Goal: Transaction & Acquisition: Book appointment/travel/reservation

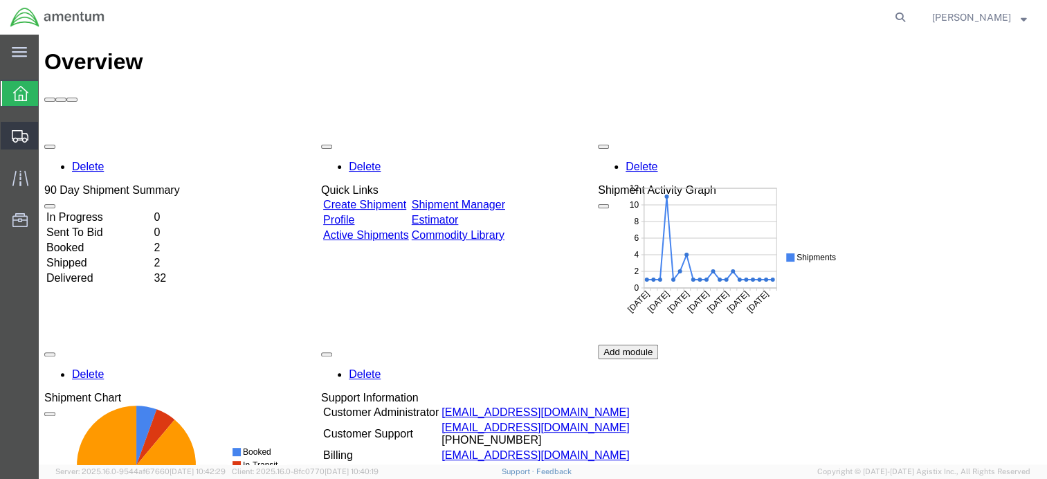
click at [24, 138] on icon at bounding box center [20, 136] width 17 height 12
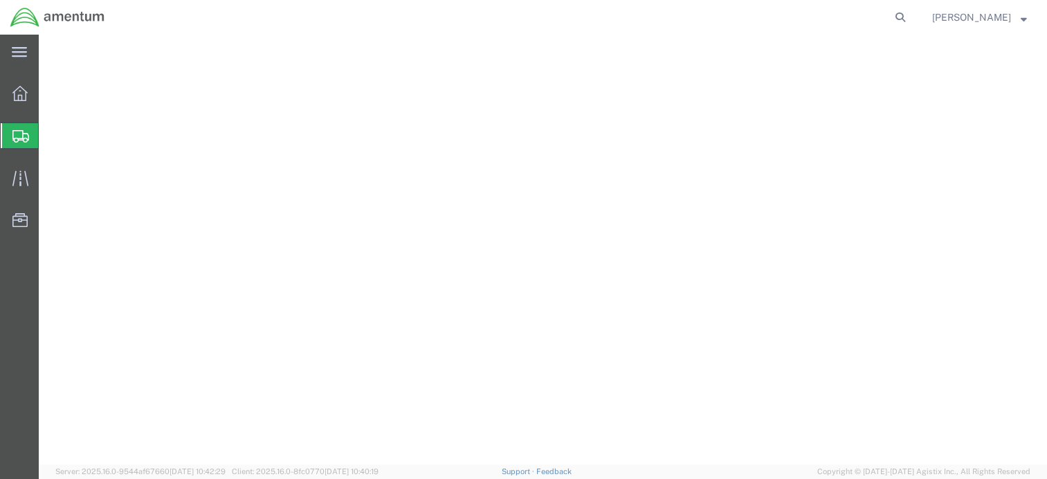
click at [0, 0] on span "Shipment Manager" at bounding box center [0, 0] width 0 height 0
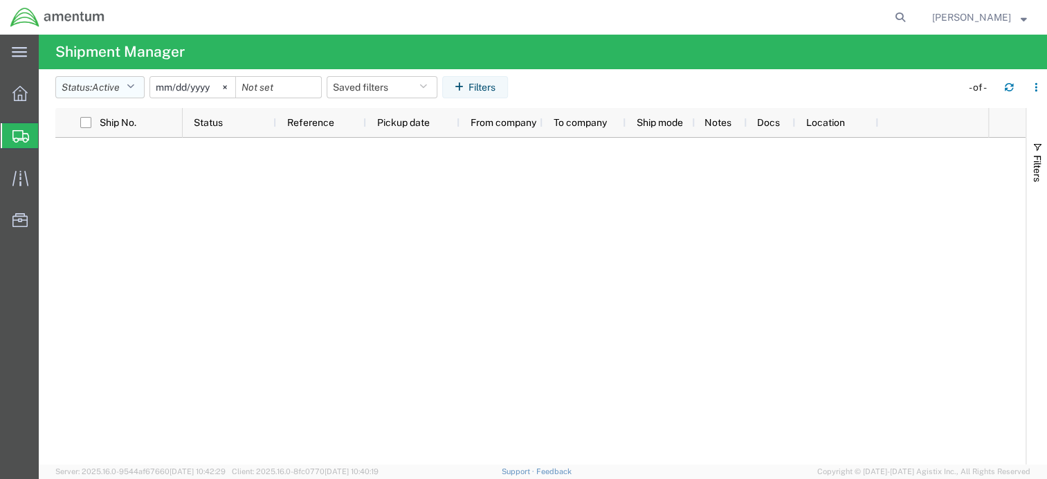
click at [126, 90] on button "Status: Active" at bounding box center [99, 87] width 89 height 22
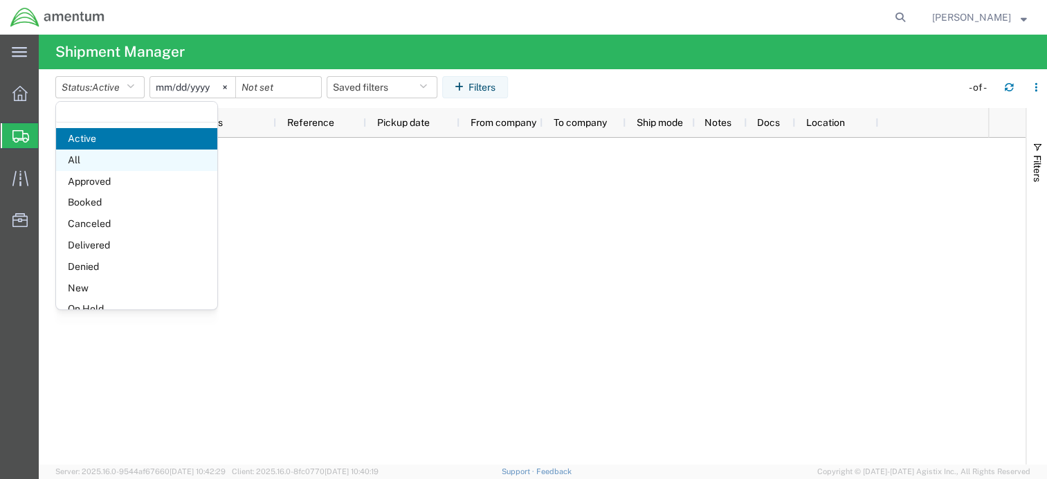
click at [110, 162] on span "All" at bounding box center [136, 160] width 161 height 21
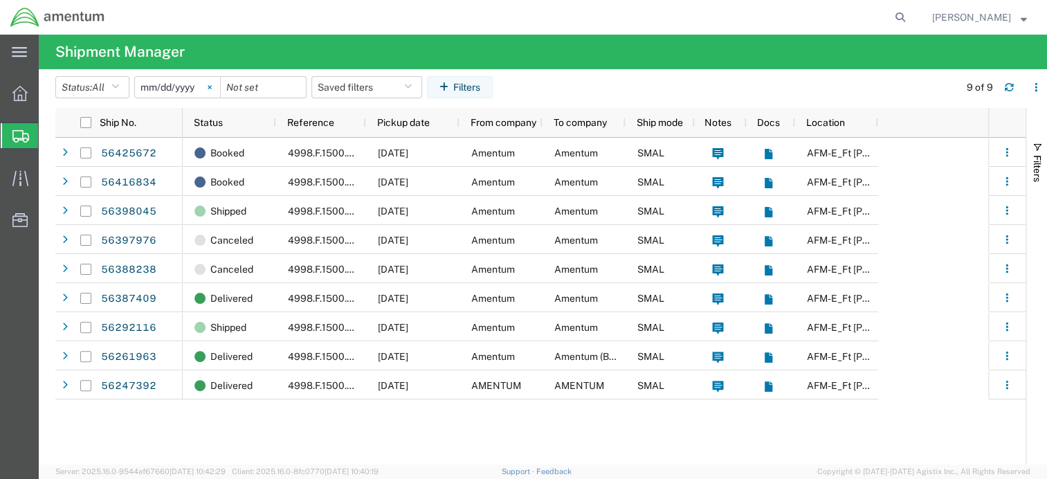
click at [211, 88] on icon at bounding box center [209, 86] width 3 height 3
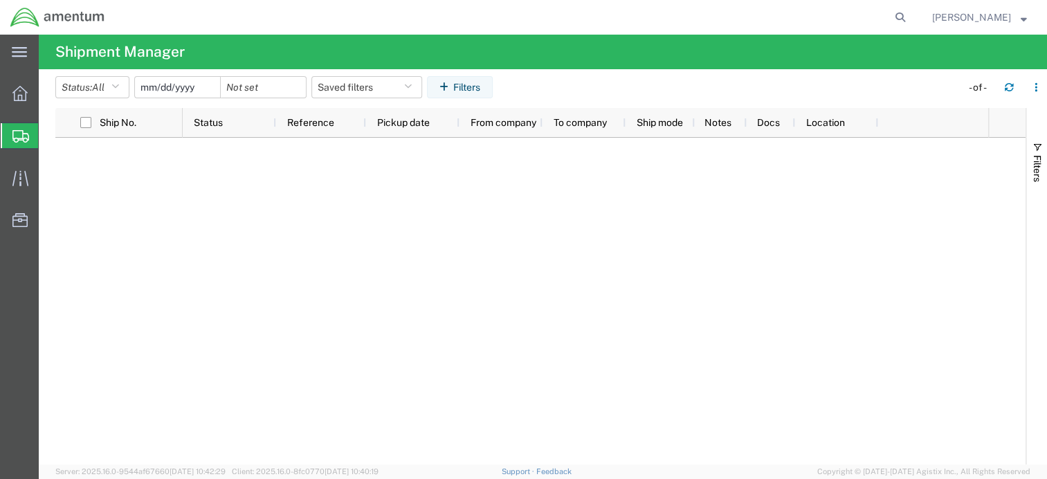
click at [171, 89] on input "date" at bounding box center [177, 87] width 85 height 21
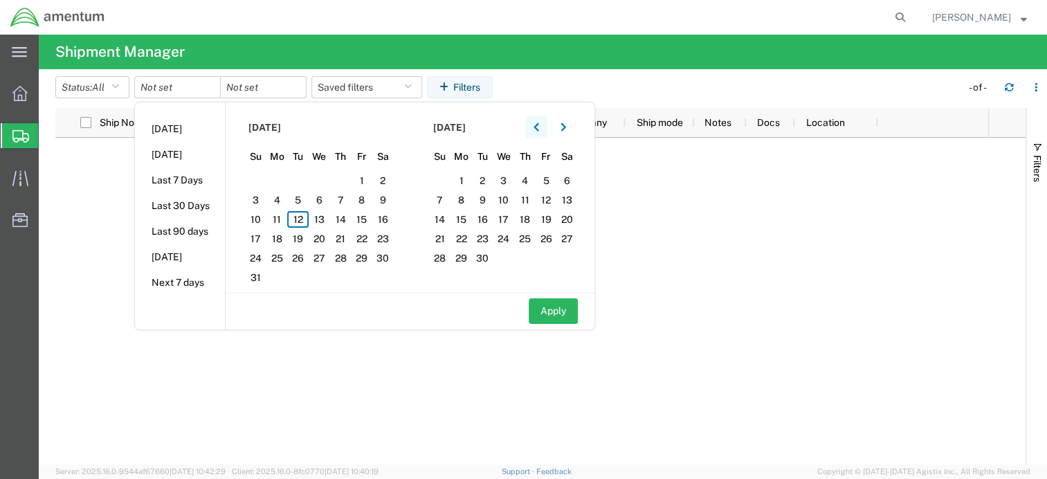
click at [539, 124] on icon "button" at bounding box center [537, 128] width 6 height 10
click at [539, 126] on icon "button" at bounding box center [537, 128] width 6 height 10
click at [346, 175] on span "1" at bounding box center [340, 180] width 21 height 17
click at [566, 130] on icon "button" at bounding box center [564, 128] width 6 height 10
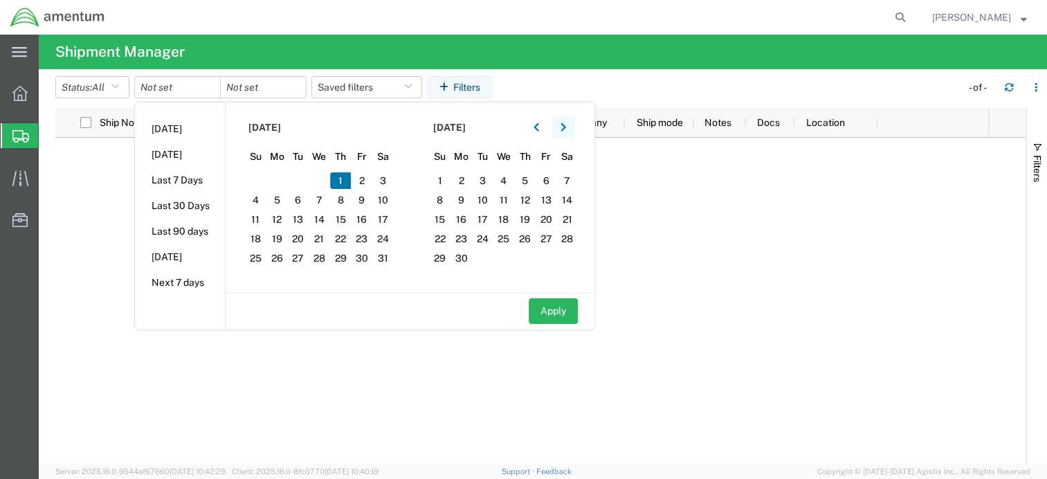
click at [566, 130] on icon "button" at bounding box center [564, 128] width 6 height 10
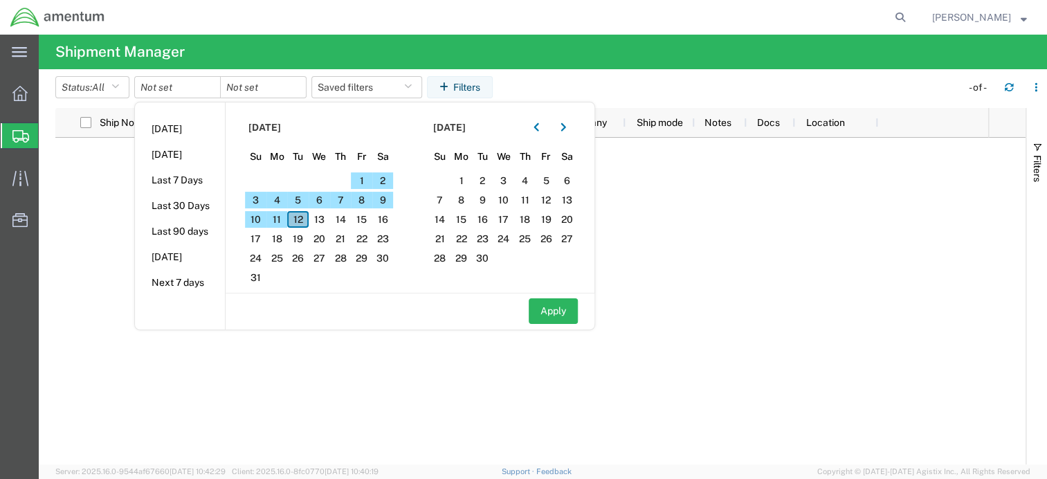
click at [302, 219] on span "12" at bounding box center [297, 219] width 21 height 17
click at [537, 305] on button "Apply" at bounding box center [553, 311] width 49 height 26
type input "2025-05-01"
type input "2025-08-12"
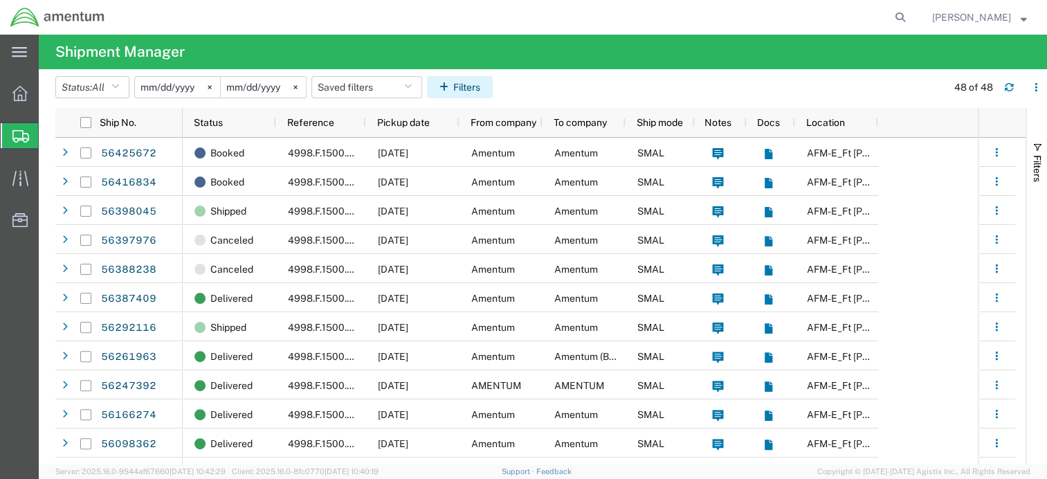
click at [462, 86] on button "Filters" at bounding box center [460, 87] width 66 height 22
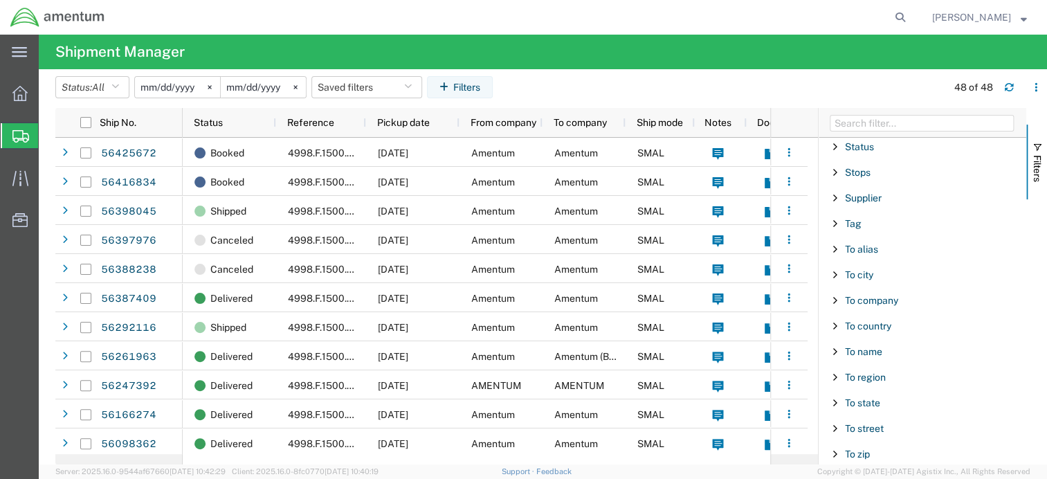
scroll to position [1315, 0]
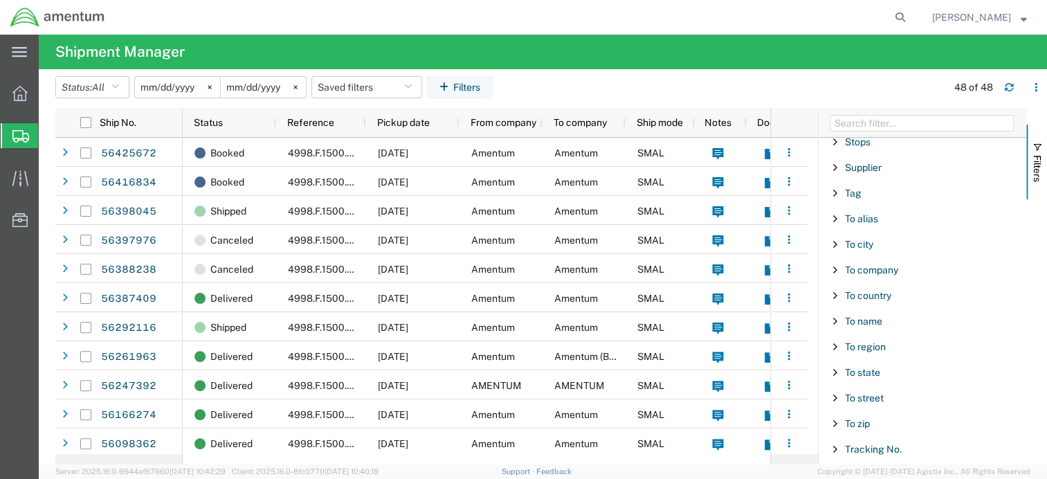
drag, startPoint x: 874, startPoint y: 315, endPoint x: 892, endPoint y: 313, distance: 17.4
click at [874, 316] on span "To name" at bounding box center [863, 321] width 37 height 11
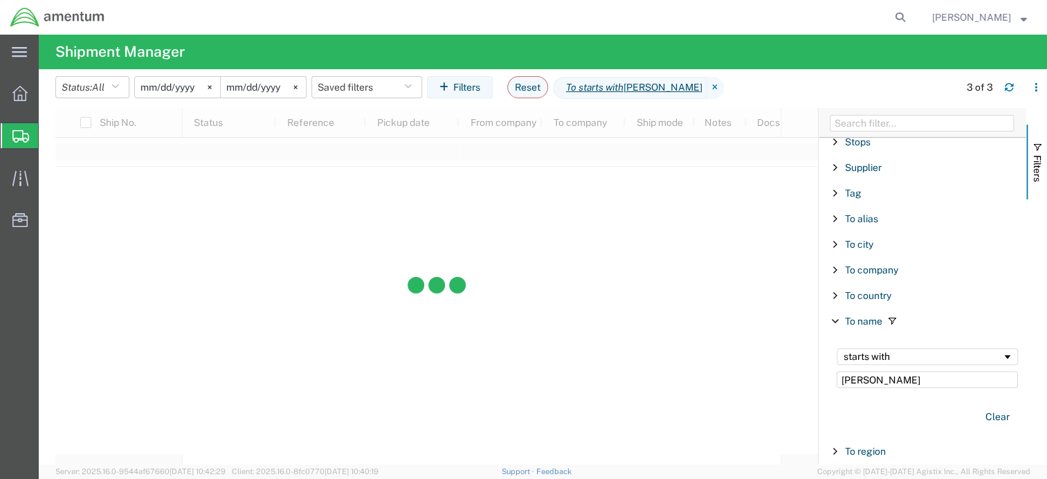
type input "Kathryn"
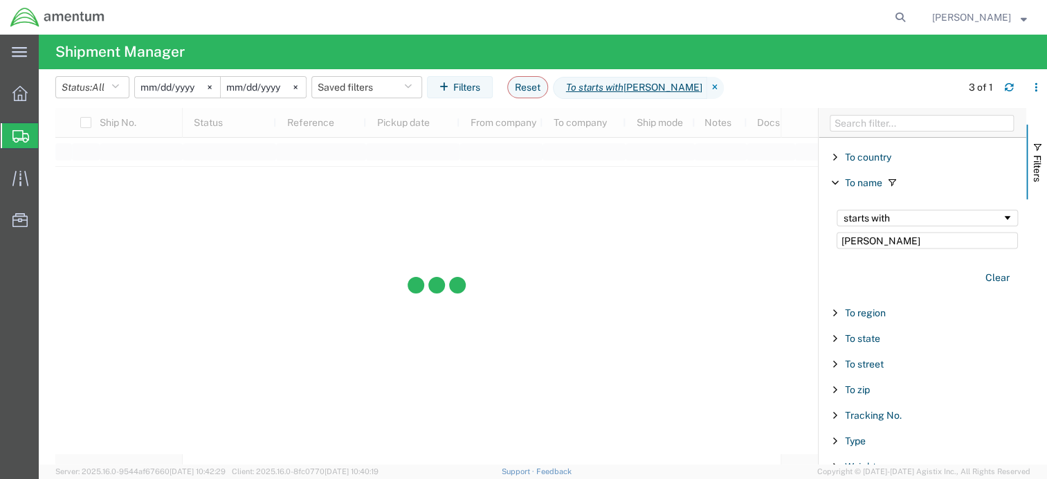
scroll to position [1458, 0]
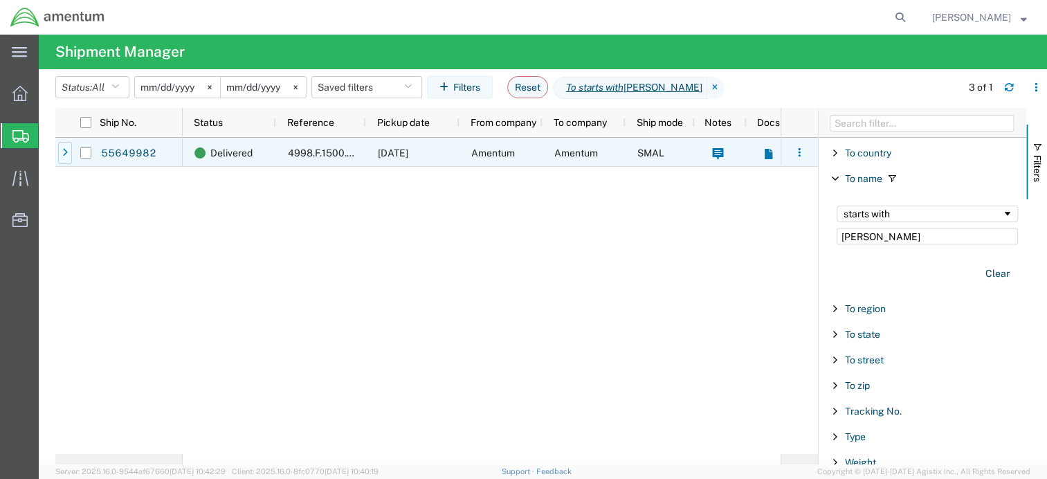
click at [64, 153] on icon at bounding box center [65, 153] width 6 height 10
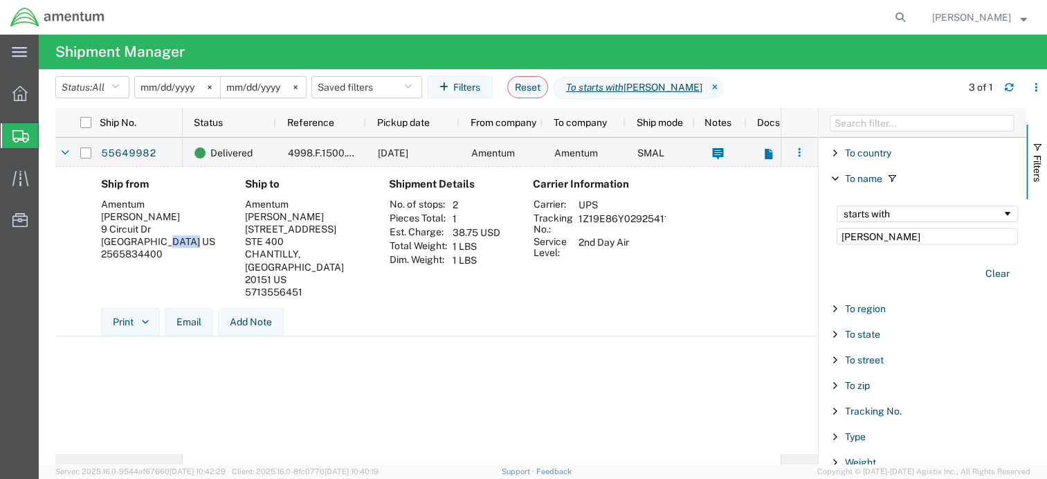
drag, startPoint x: 192, startPoint y: 242, endPoint x: 167, endPoint y: 242, distance: 24.9
click at [167, 242] on div "New Ulm, MN 56073 US" at bounding box center [162, 241] width 122 height 12
copy div "56073"
drag, startPoint x: 159, startPoint y: 256, endPoint x: 101, endPoint y: 252, distance: 58.3
click at [101, 252] on div "2565834400" at bounding box center [162, 254] width 122 height 12
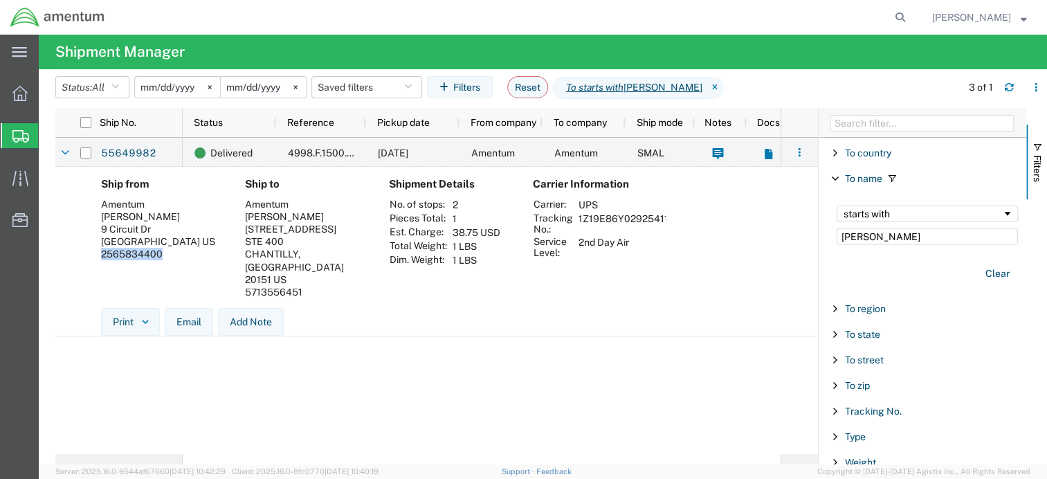
copy div "2565834400"
drag, startPoint x: 325, startPoint y: 216, endPoint x: 246, endPoint y: 213, distance: 79.0
click at [246, 213] on div "[PERSON_NAME]" at bounding box center [306, 216] width 122 height 12
copy div "[PERSON_NAME]"
drag, startPoint x: 300, startPoint y: 264, endPoint x: 246, endPoint y: 265, distance: 54.0
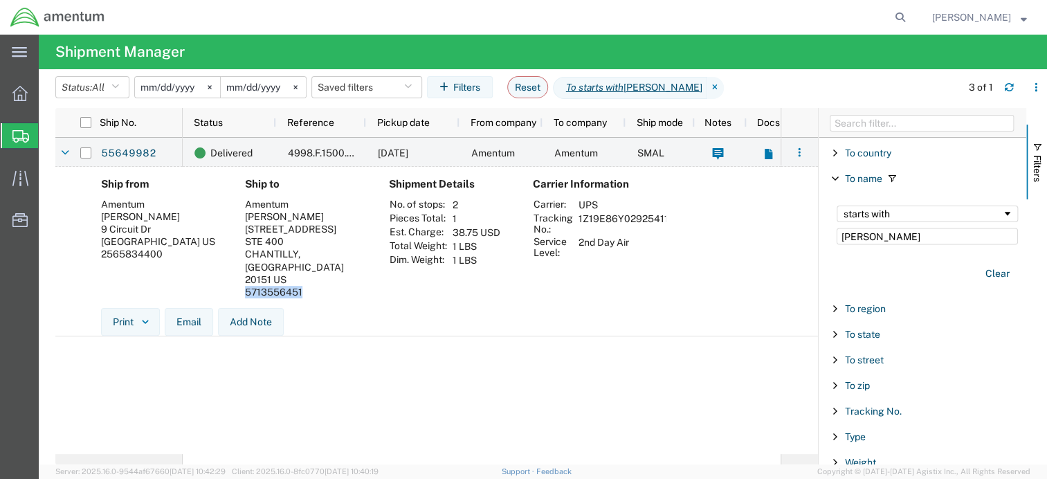
click at [246, 286] on div "5713556451" at bounding box center [306, 292] width 122 height 12
copy div "5713556451"
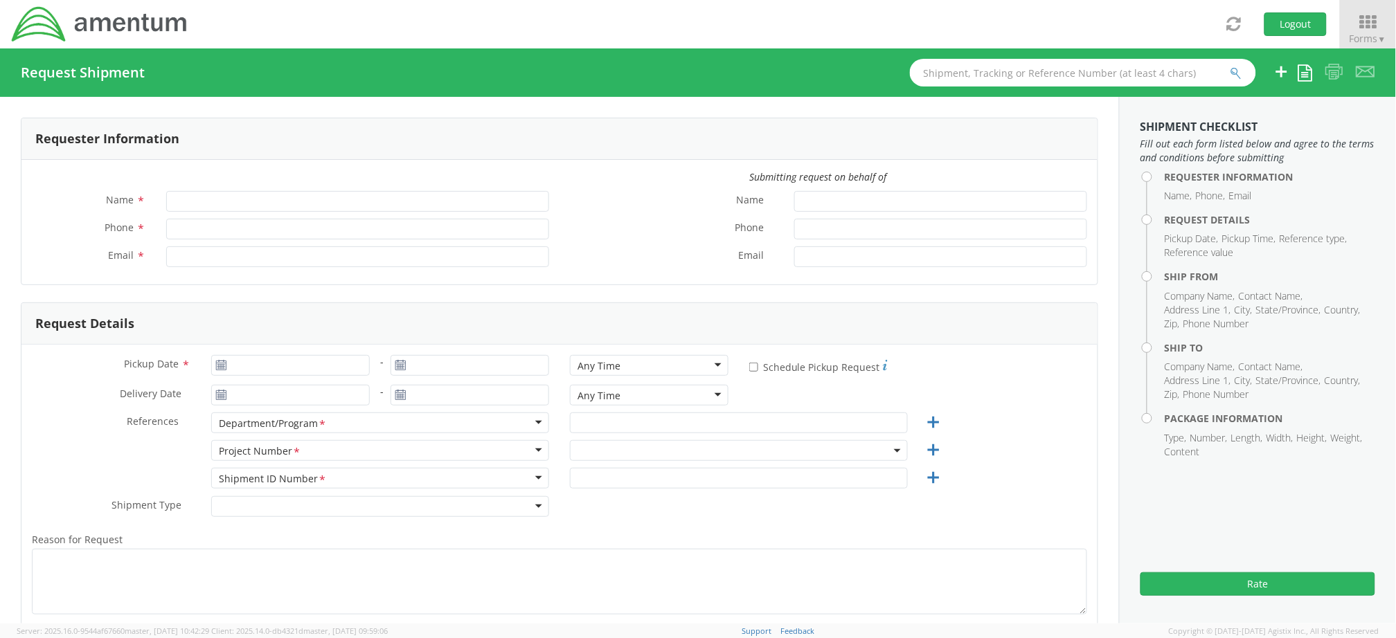
type input "[PERSON_NAME]"
type input "[PHONE_NUMBER]"
type input "[PERSON_NAME][EMAIL_ADDRESS][PERSON_NAME][DOMAIN_NAME]"
click at [242, 362] on input "Pickup Date *" at bounding box center [290, 365] width 159 height 21
type input "[DATE]"
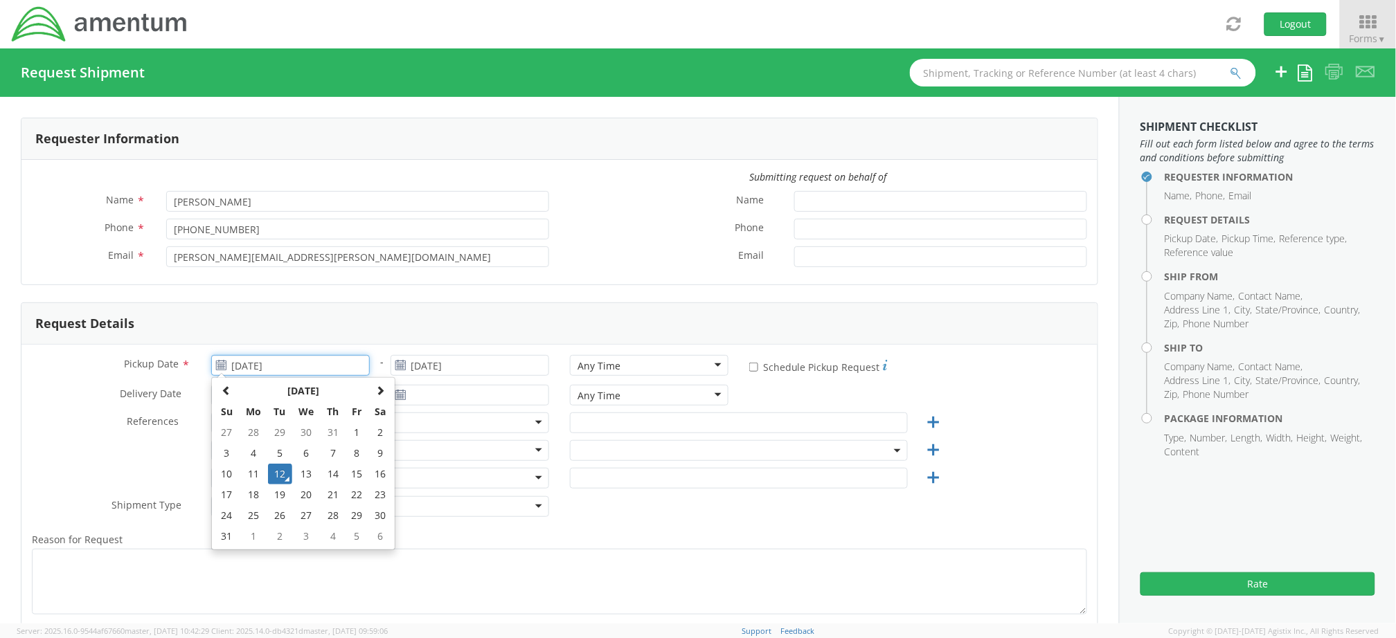
click at [280, 472] on td "12" at bounding box center [280, 474] width 24 height 21
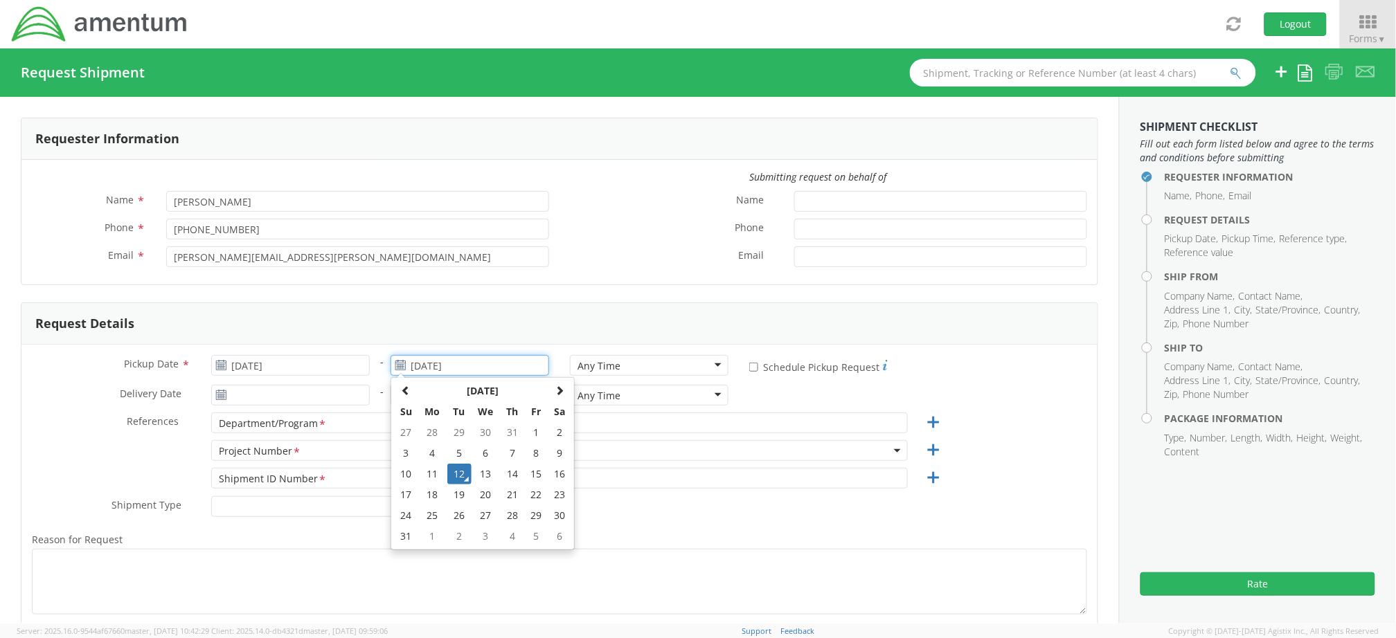
click at [426, 370] on input "[DATE]" at bounding box center [469, 365] width 159 height 21
click at [457, 496] on td "19" at bounding box center [459, 495] width 24 height 21
type input "[DATE]"
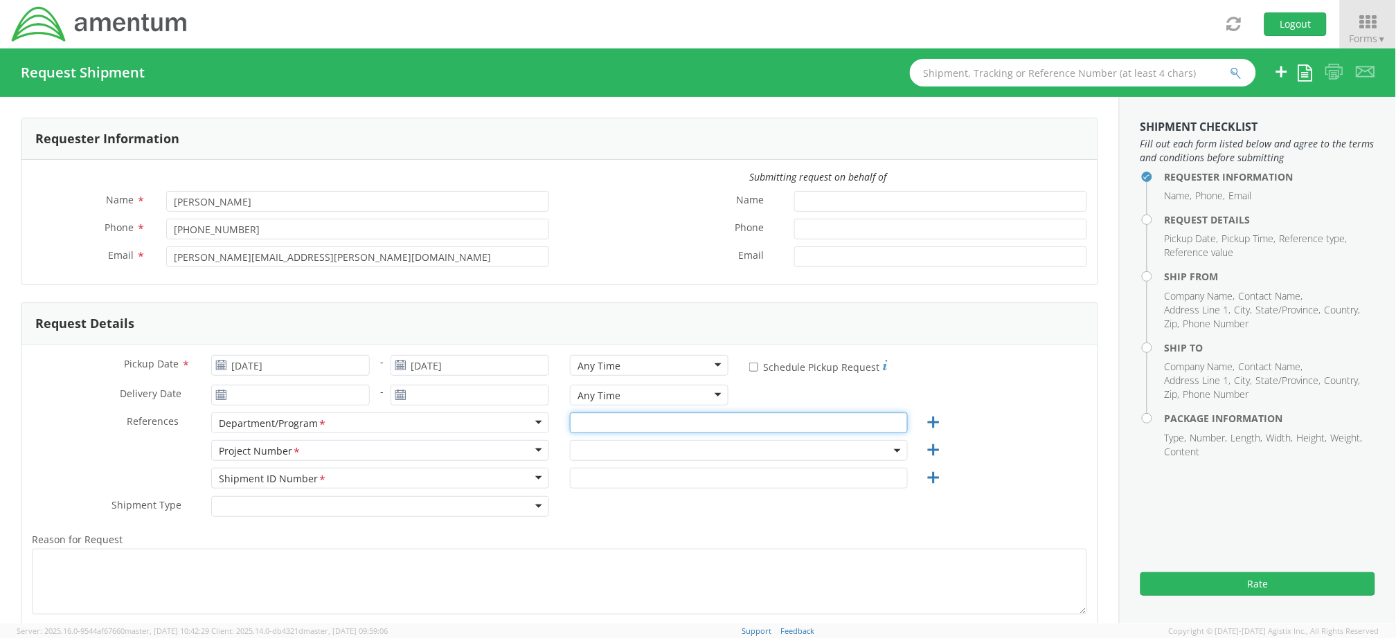
click at [669, 417] on input "text" at bounding box center [739, 423] width 338 height 21
type input "AFM East"
click at [649, 453] on span at bounding box center [739, 450] width 338 height 21
click at [645, 472] on input "search" at bounding box center [736, 473] width 327 height 21
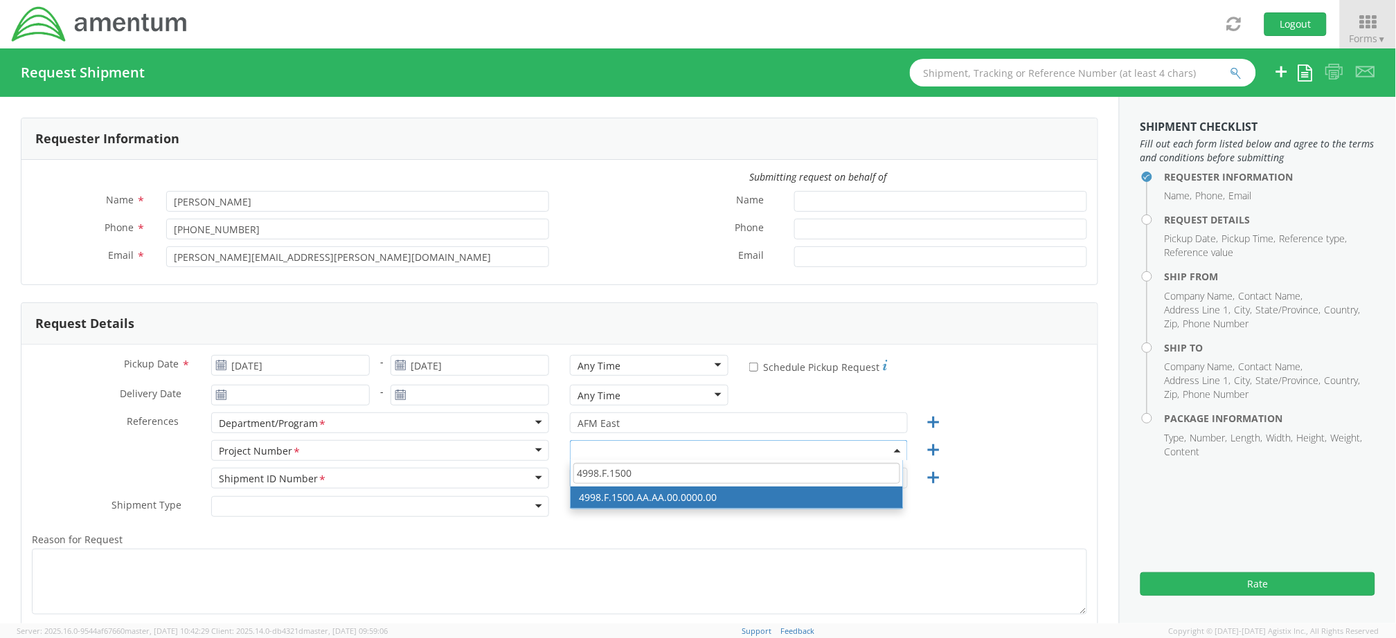
type input "4998.F.1500"
select select "4998.F.1500.AA.AA.00.0000.00"
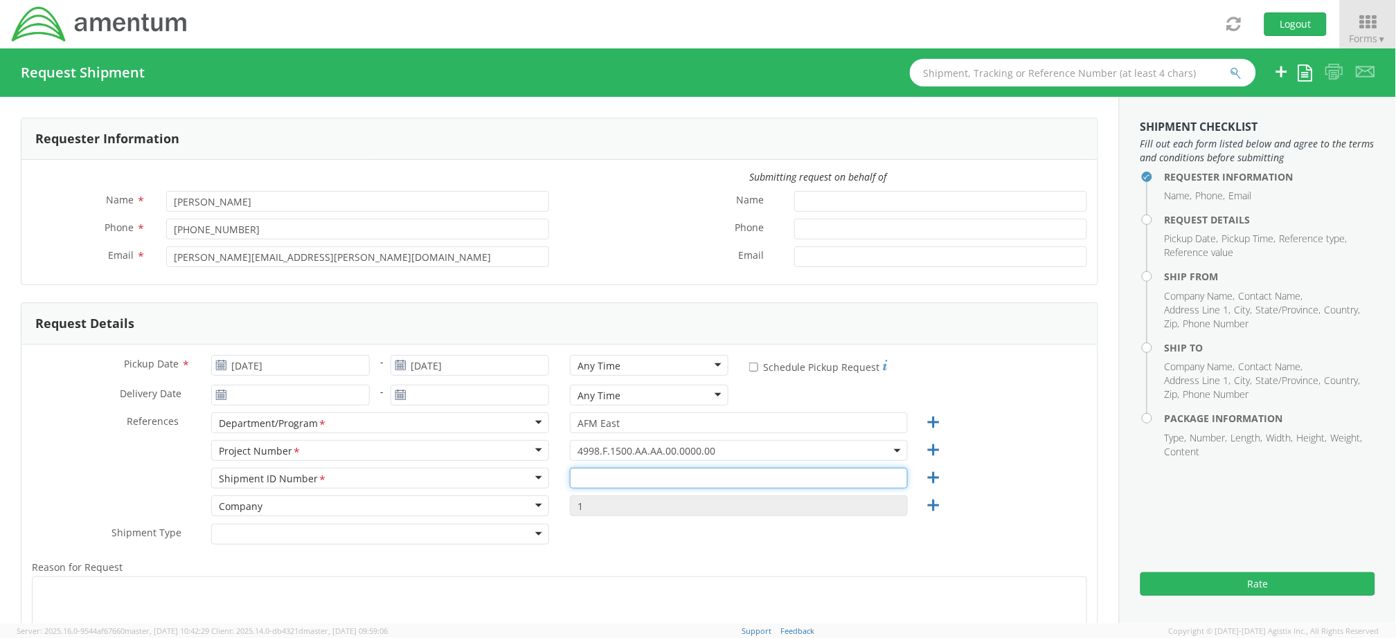
click at [634, 482] on input "text" at bounding box center [739, 478] width 338 height 21
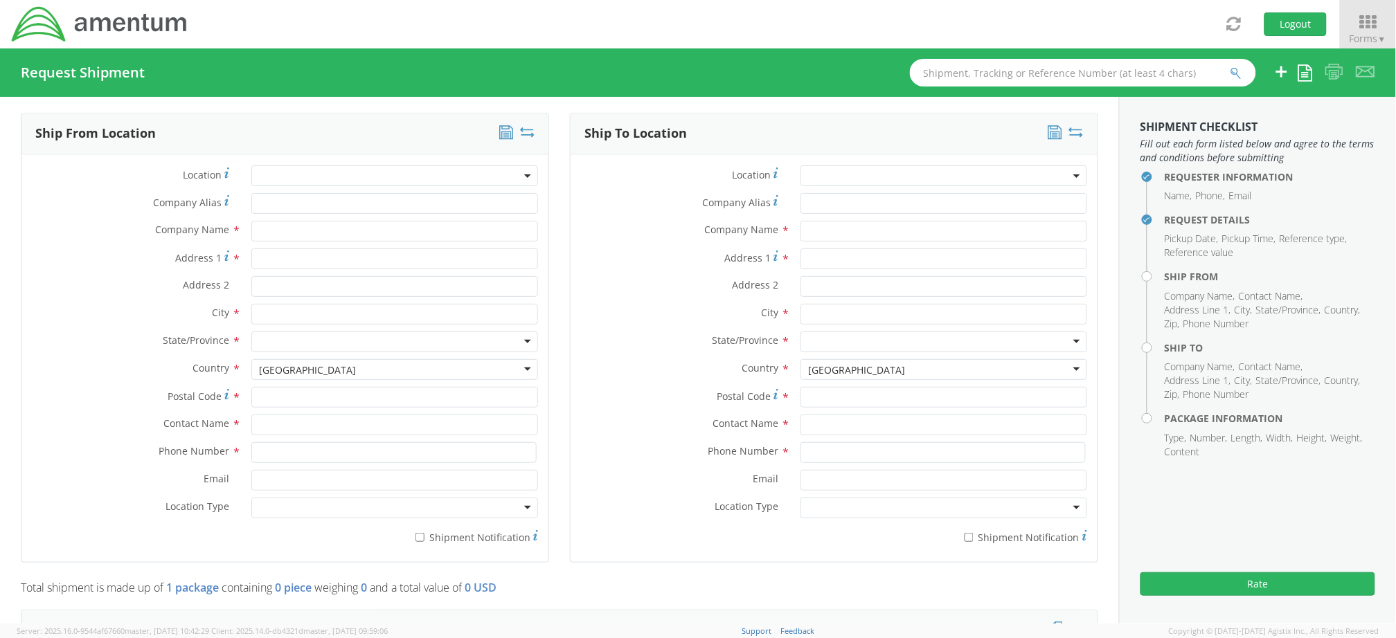
scroll to position [646, 0]
type input "08122025"
click at [303, 231] on input "text" at bounding box center [394, 227] width 287 height 21
type input "Amentum"
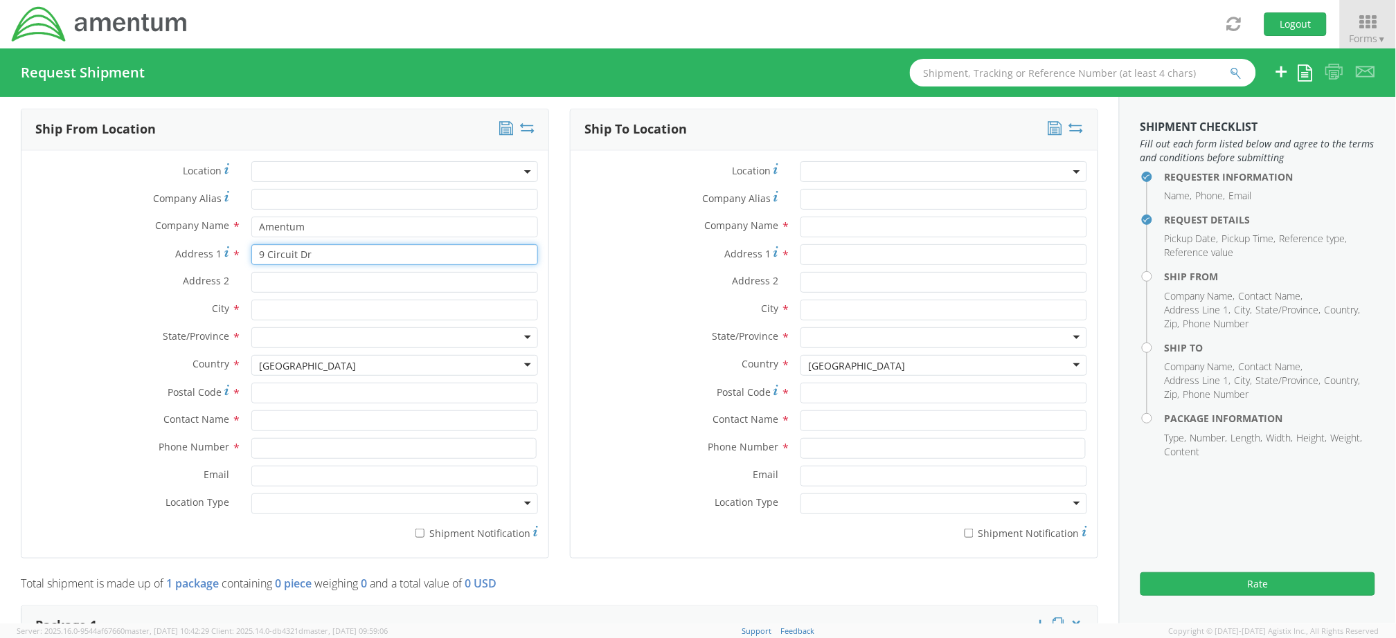
type input "9 Circuit Dr"
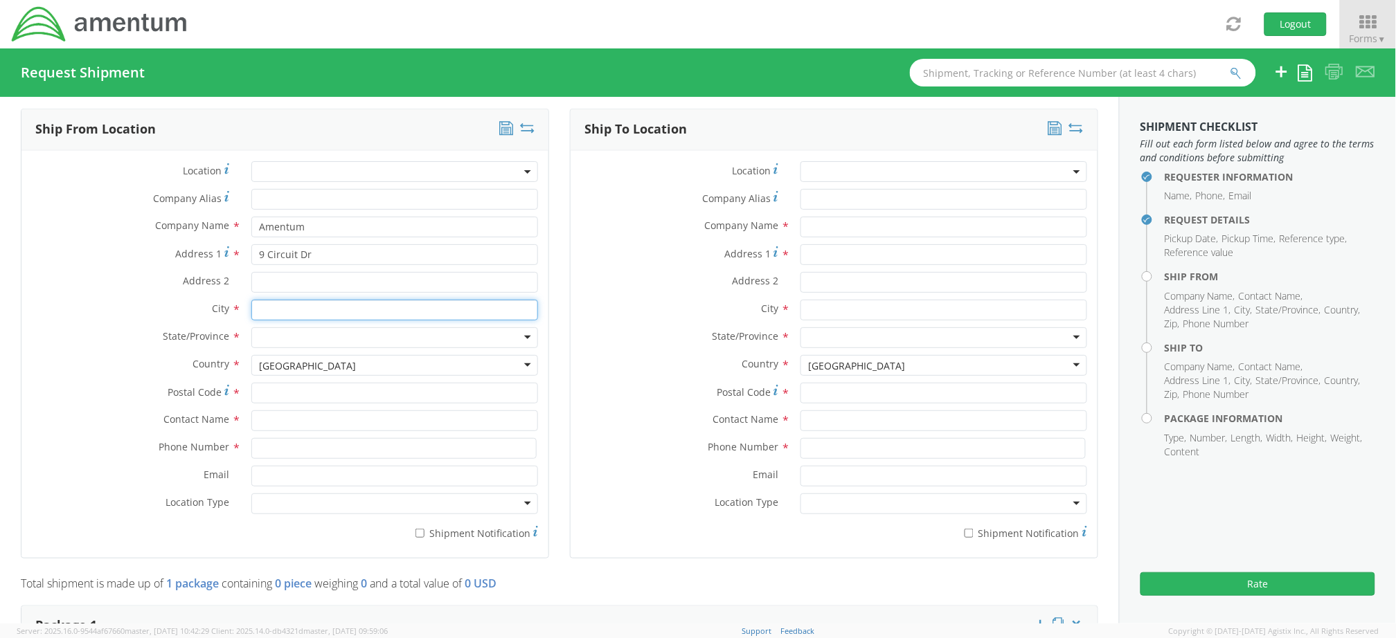
click at [337, 300] on input "text" at bounding box center [394, 310] width 287 height 21
type input "[GEOGRAPHIC_DATA]"
click at [156, 305] on label "City *" at bounding box center [130, 309] width 219 height 18
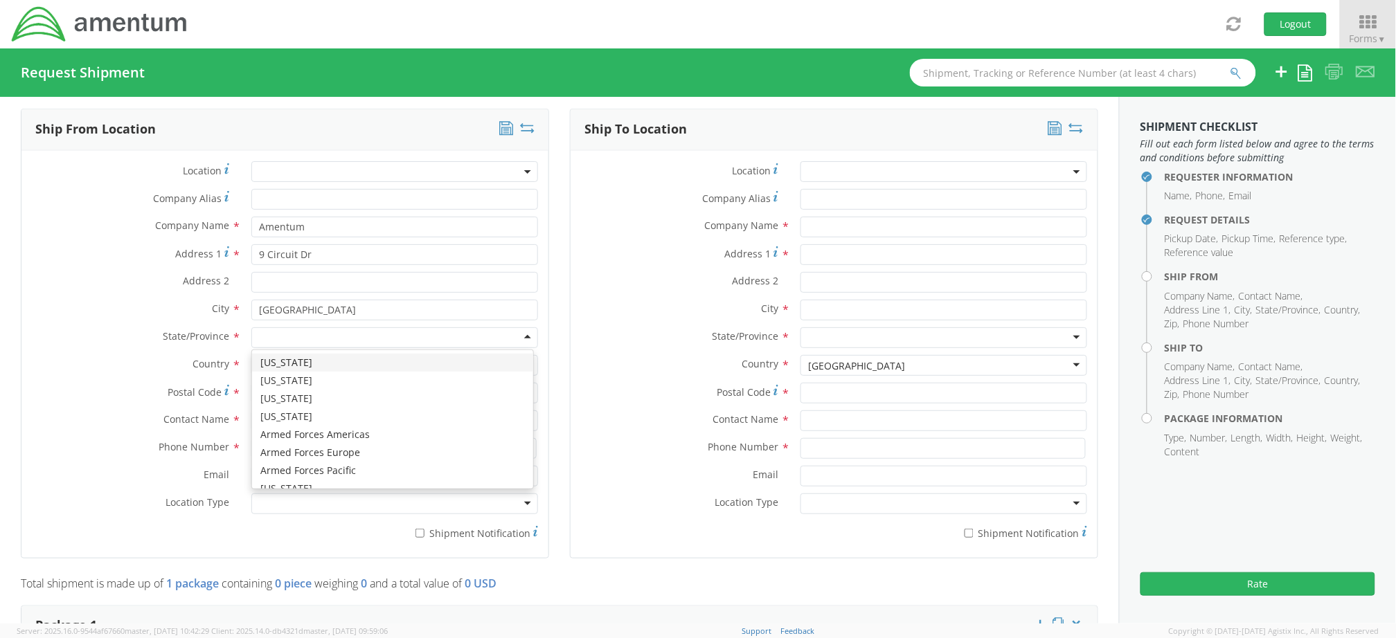
click at [279, 338] on div at bounding box center [394, 337] width 287 height 21
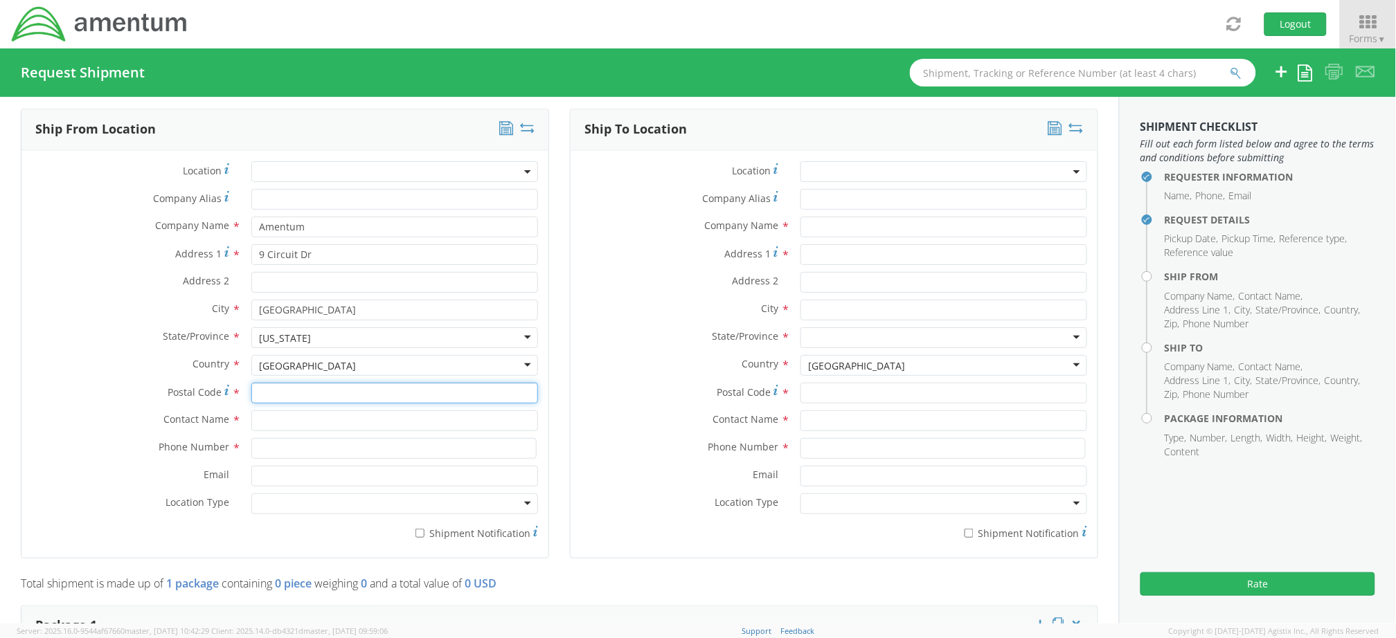
paste input "56073"
type input "56073"
click at [316, 415] on input "text" at bounding box center [394, 421] width 287 height 21
type input "[PERSON_NAME]"
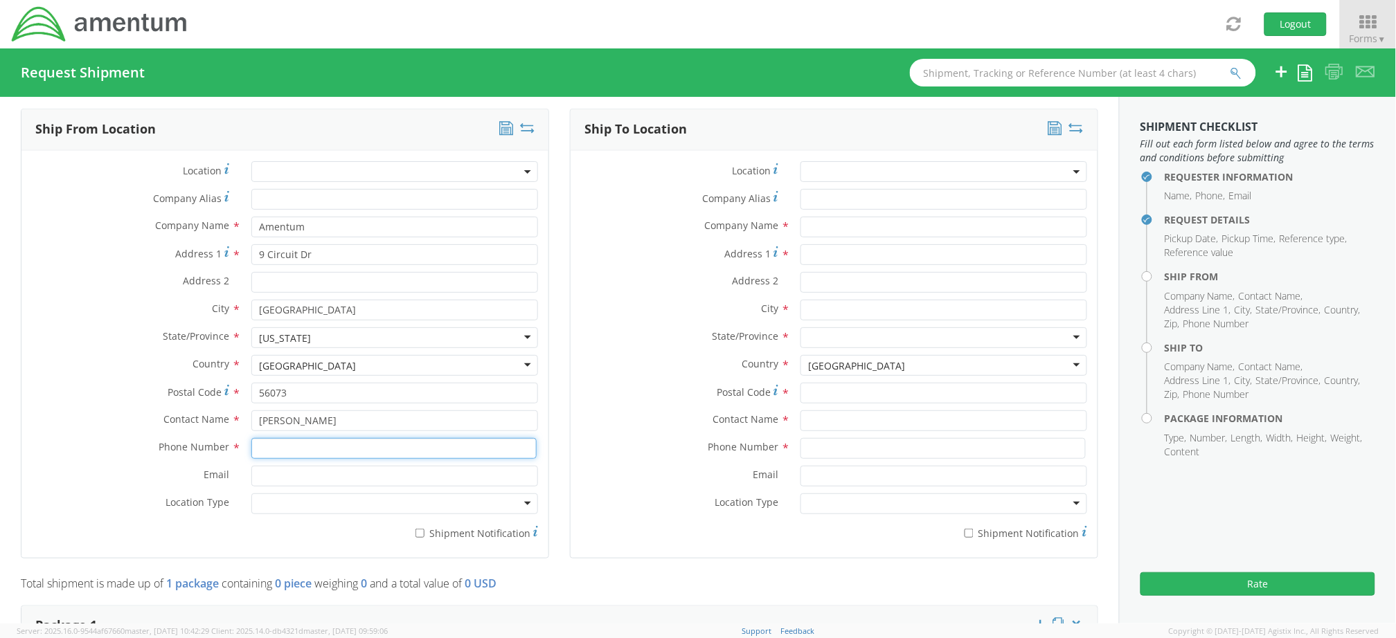
paste input "2565834400"
type input "2565834400"
click at [53, 429] on div "Contact Name * [PERSON_NAME]" at bounding box center [284, 421] width 527 height 21
click at [312, 502] on div at bounding box center [394, 504] width 287 height 21
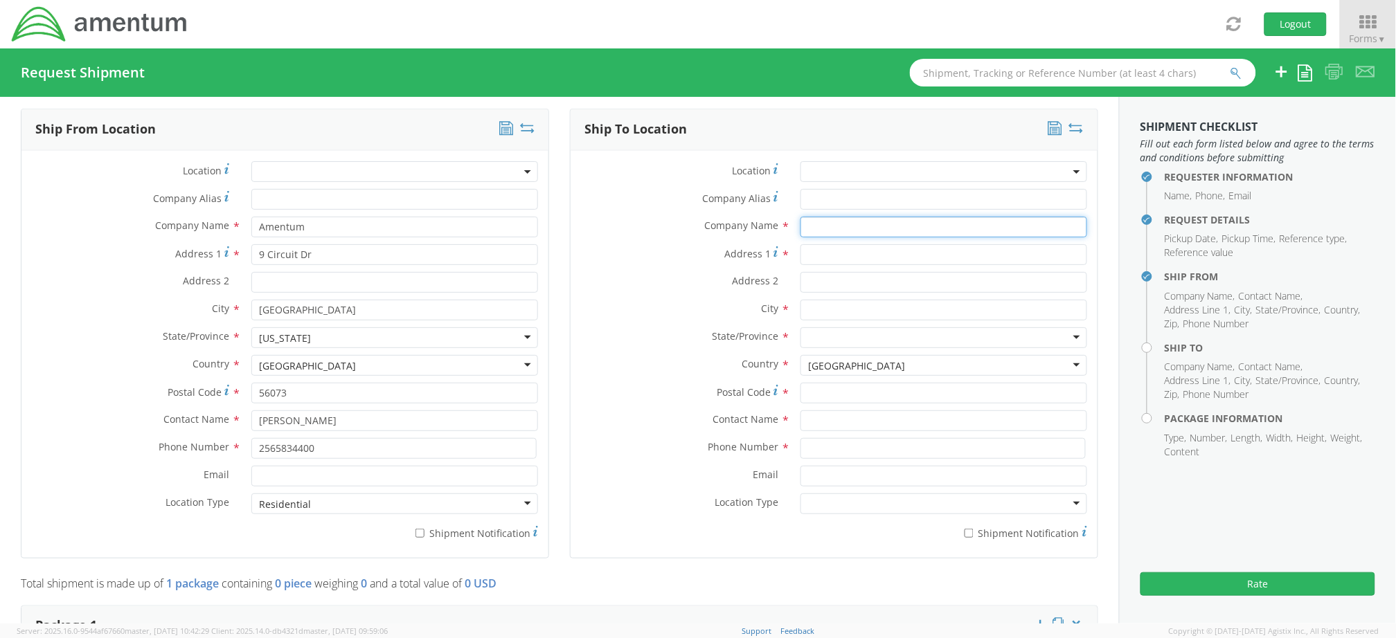
click at [820, 224] on input "text" at bounding box center [943, 227] width 287 height 21
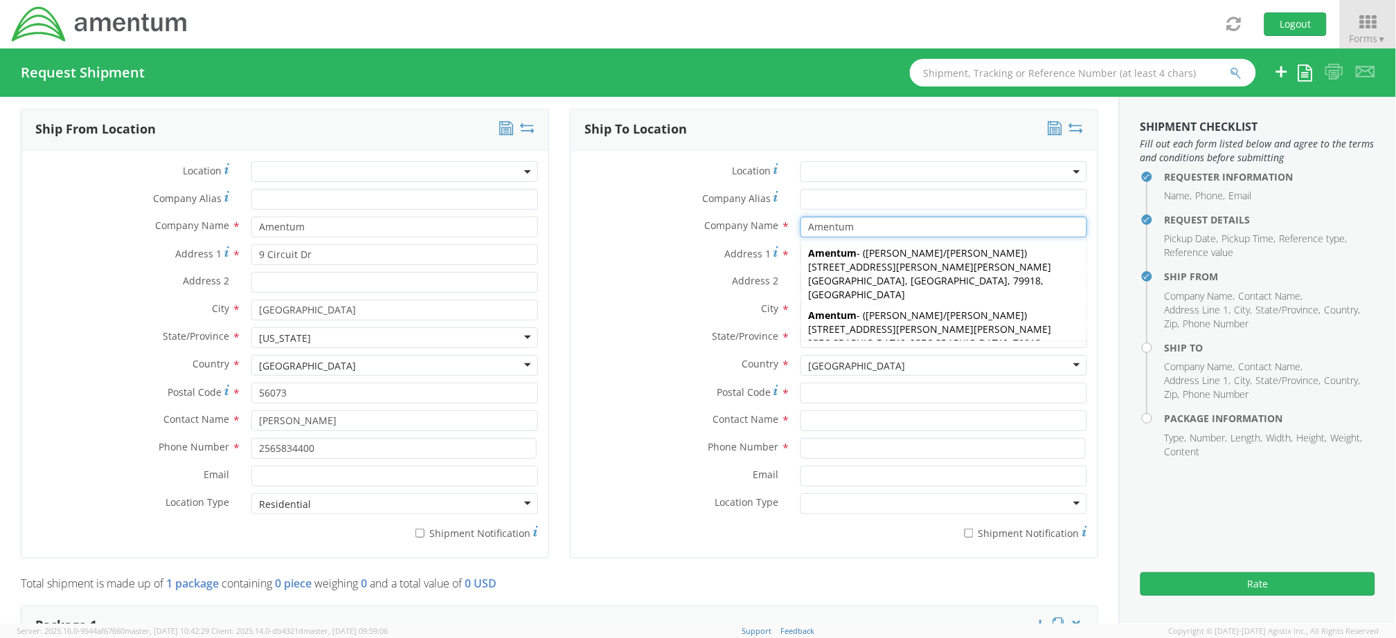
type input "Amentum"
click at [642, 264] on div "Address 1 *" at bounding box center [833, 254] width 527 height 21
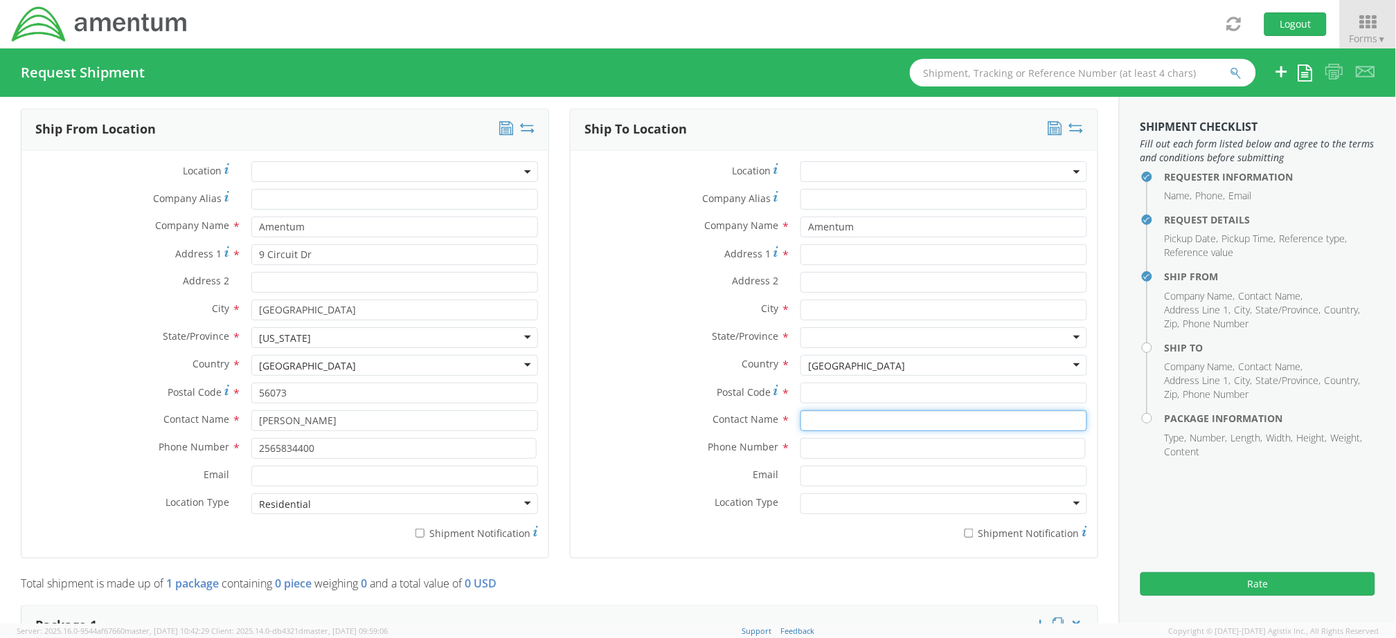
paste input "[PERSON_NAME]"
type input "[PERSON_NAME]"
click at [899, 453] on strong "[PERSON_NAME]" at bounding box center [902, 446] width 79 height 13
type input "[STREET_ADDRESS]"
type input "STE 400"
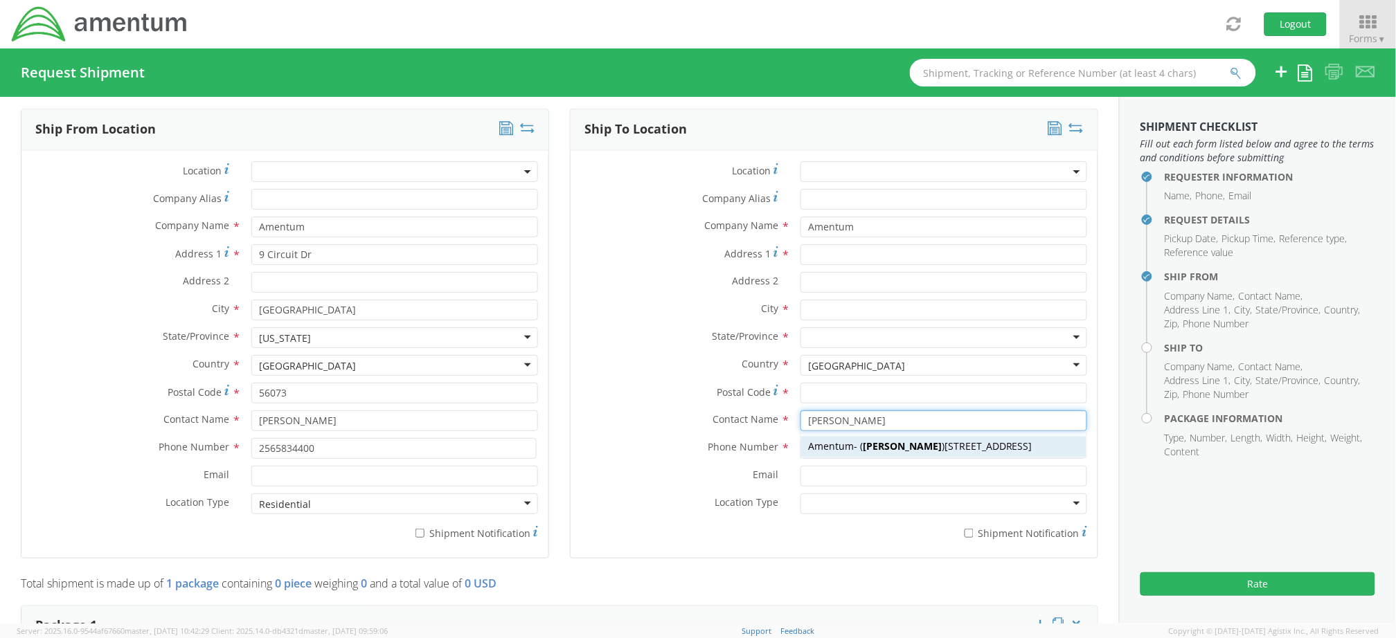
type input "CHANTILLY"
type input "20151"
type input "[PERSON_NAME]"
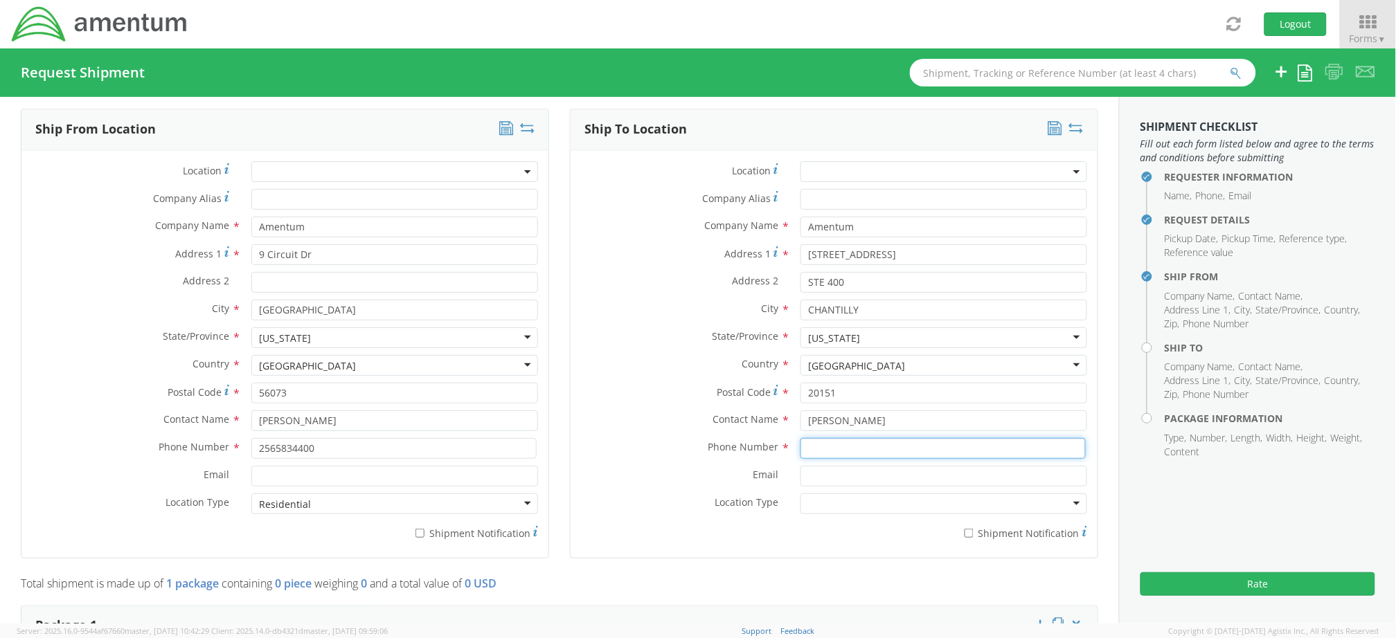
paste input "5713556451"
type input "5713556451"
click at [852, 513] on div at bounding box center [943, 504] width 287 height 21
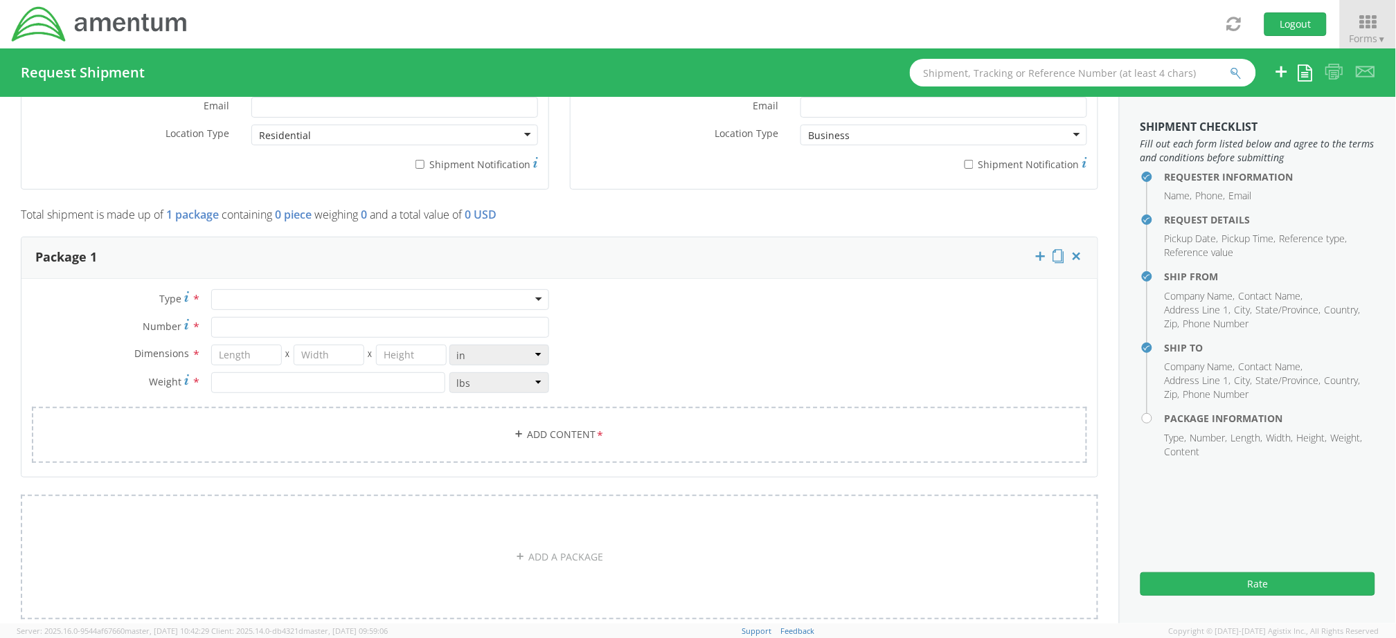
scroll to position [1200, 0]
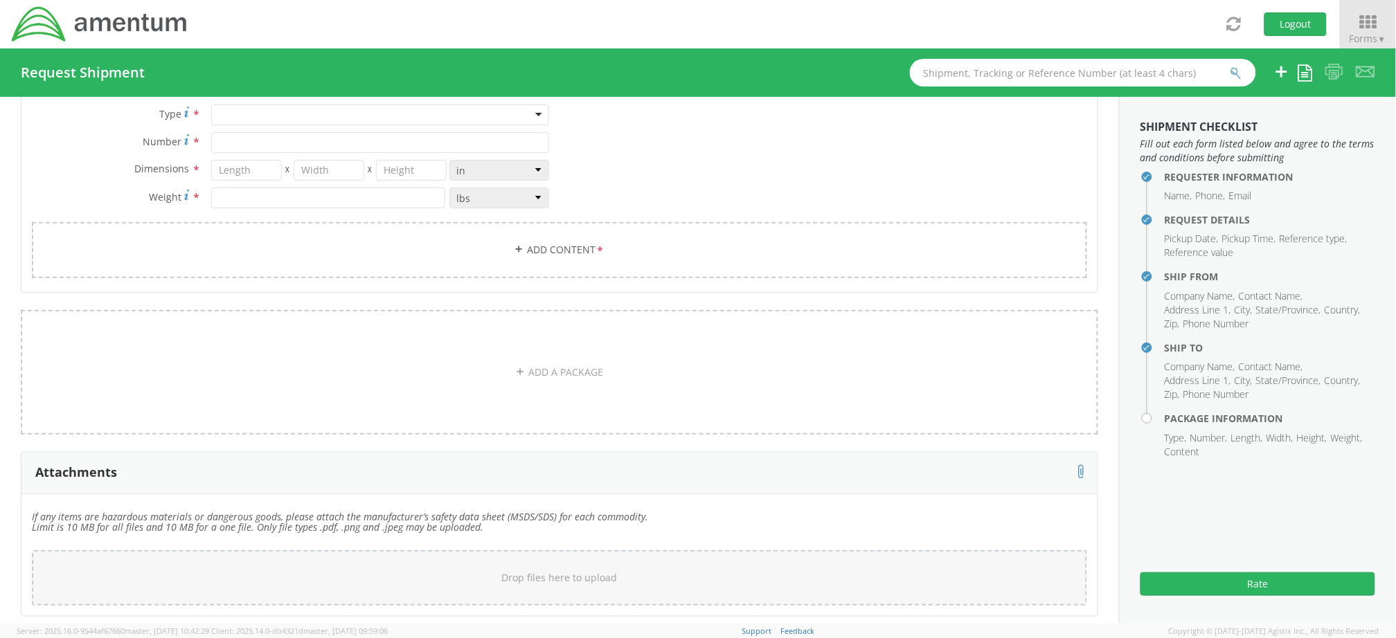
click at [534, 115] on div at bounding box center [380, 115] width 338 height 21
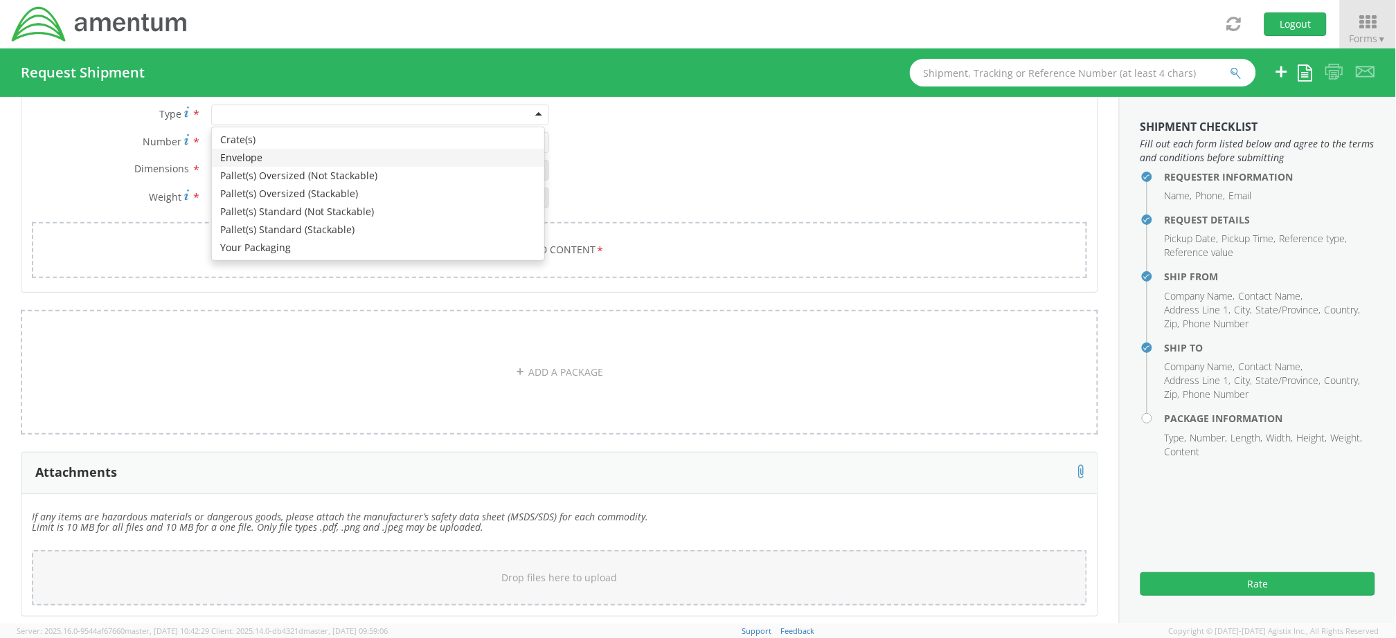
type input "1"
type input "9.5"
type input "12.5"
type input "0.25"
type input "1"
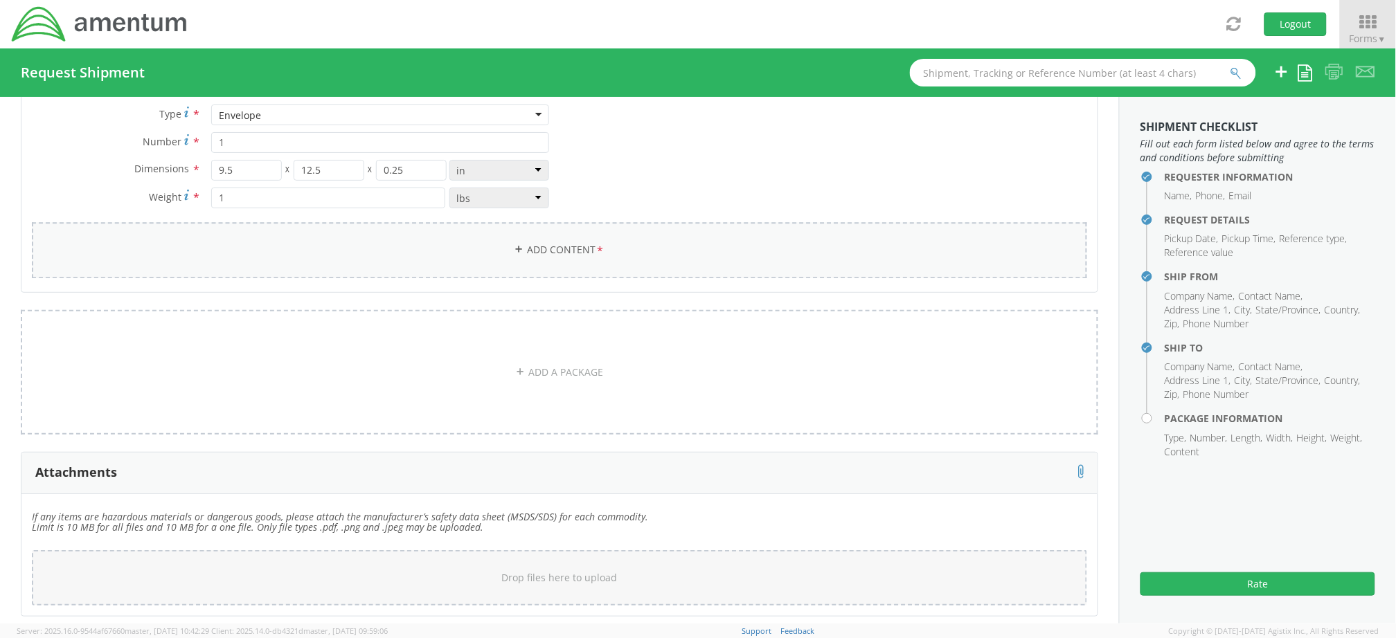
click at [596, 249] on span "*" at bounding box center [600, 250] width 9 height 15
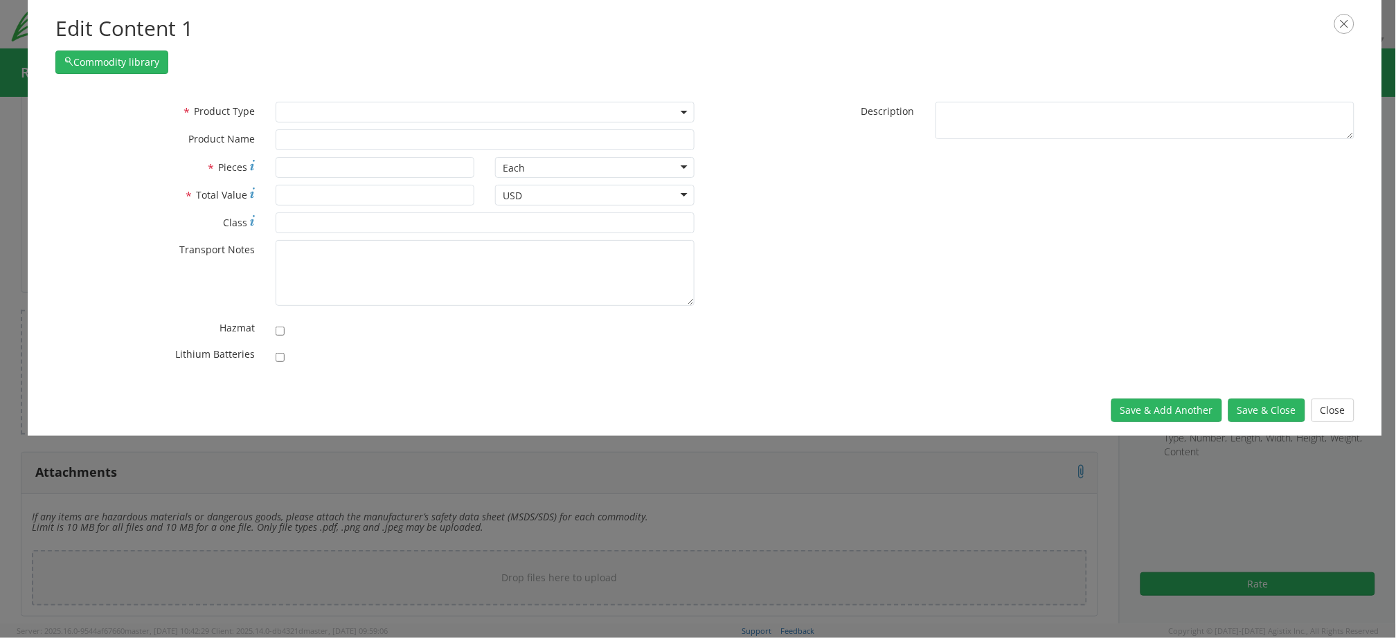
click at [319, 111] on span at bounding box center [485, 112] width 419 height 21
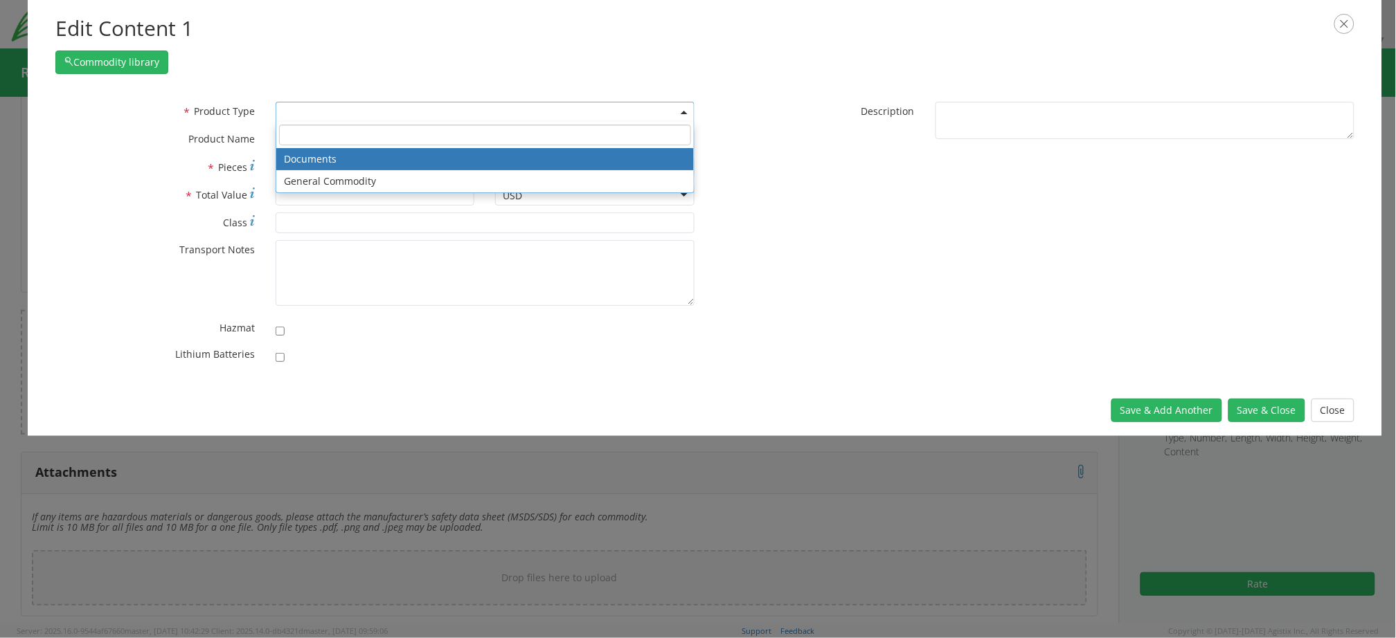
select select "DOCUMENT"
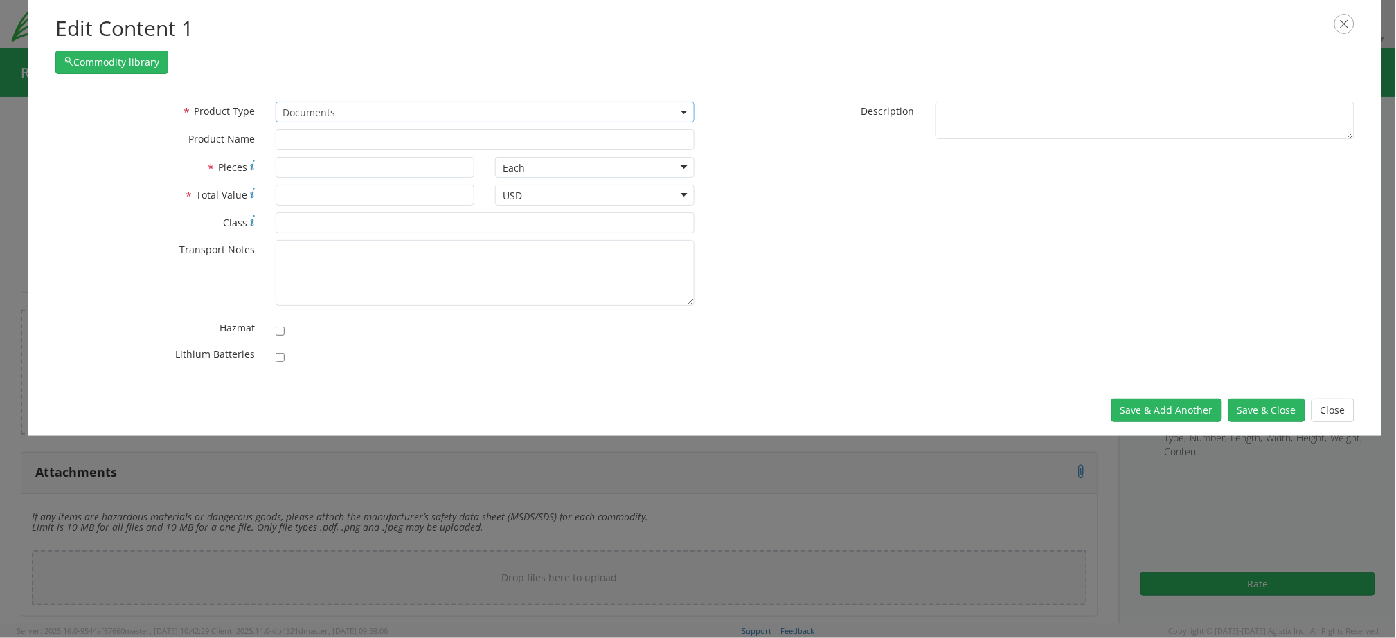
type input "Documents"
type input "1"
type textarea "Documents"
click at [302, 225] on input "* Class" at bounding box center [485, 223] width 419 height 21
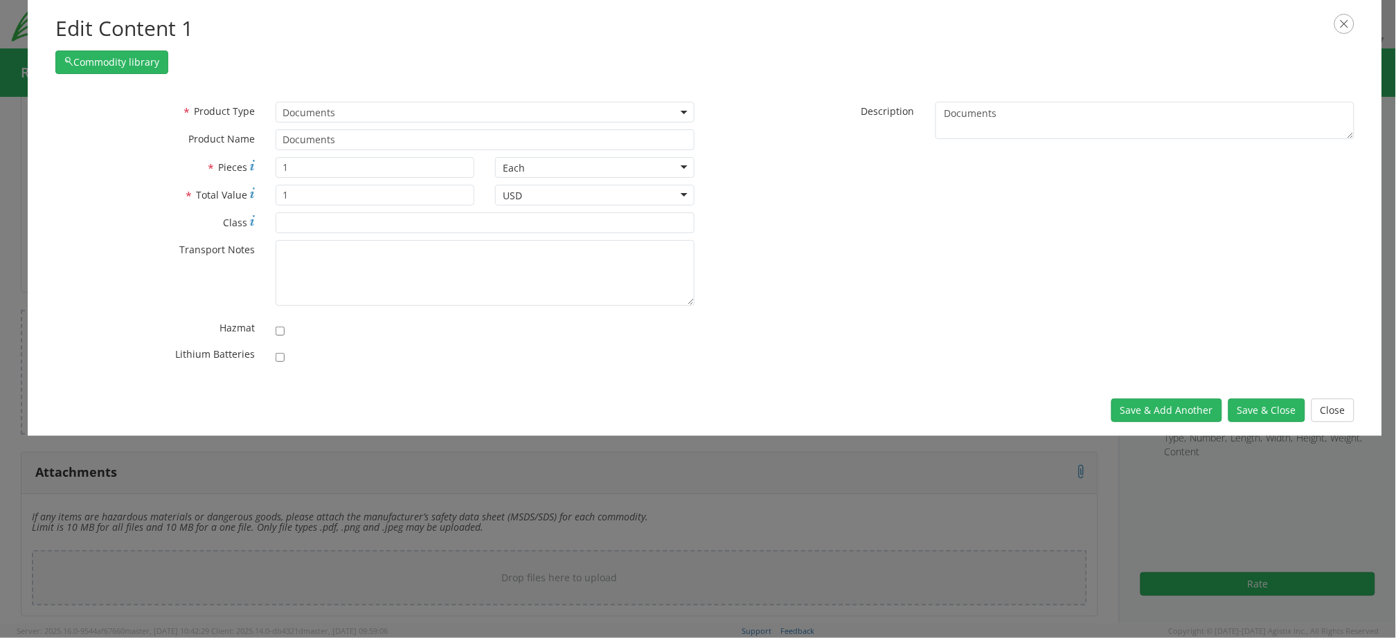
click at [989, 265] on div "* Product Type Documents General Commodity Documents * Product Name Documents *…" at bounding box center [705, 236] width 1320 height 269
click at [1264, 410] on button "Save & Close" at bounding box center [1266, 411] width 77 height 24
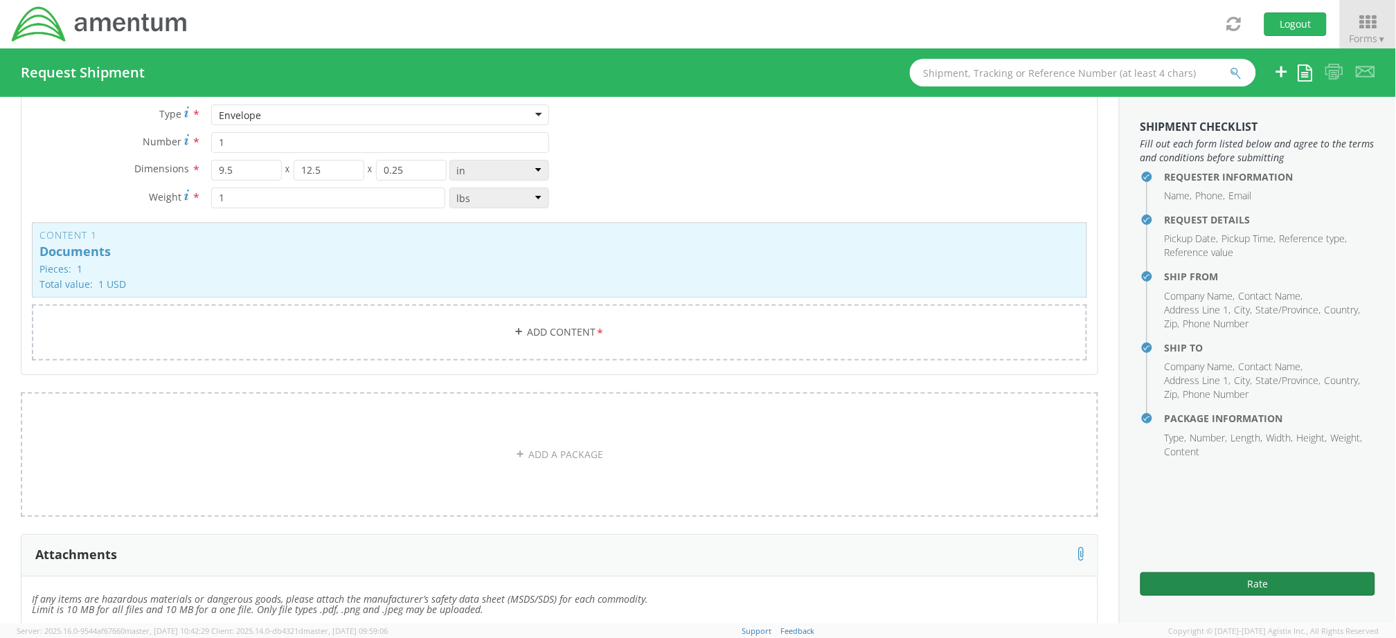
click at [1248, 587] on button "Rate" at bounding box center [1257, 585] width 235 height 24
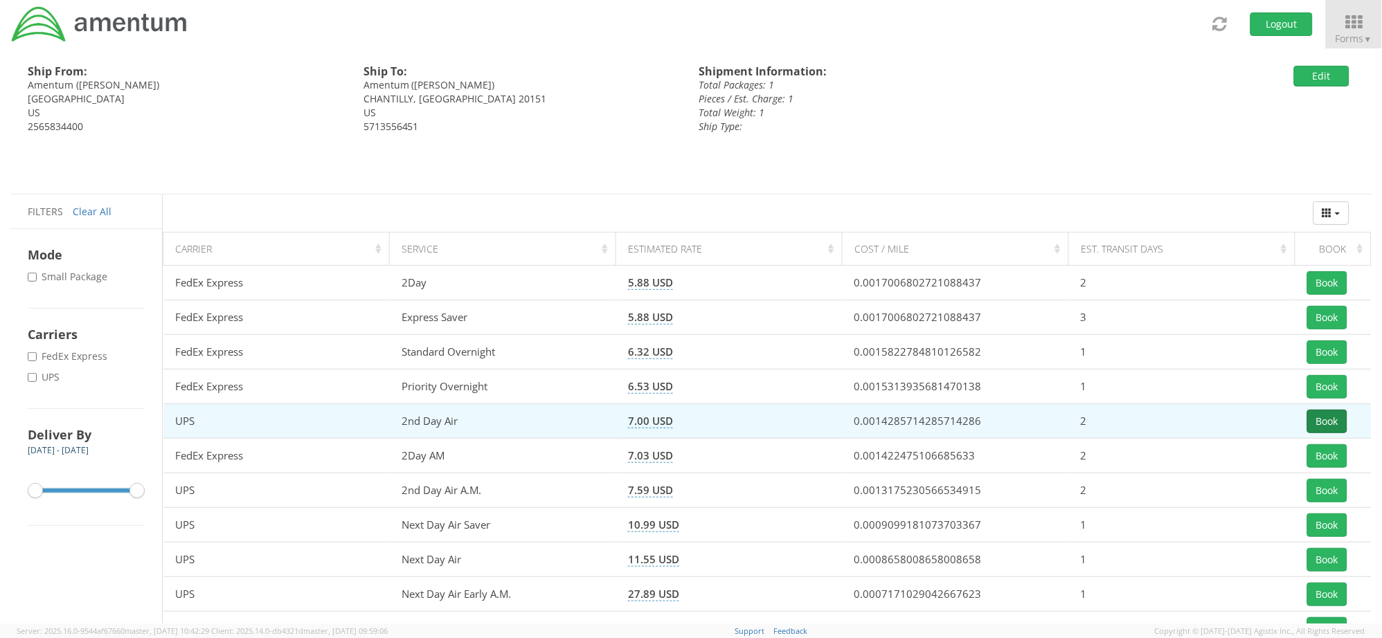
click at [1323, 420] on button "Book" at bounding box center [1327, 422] width 40 height 24
